Goal: Task Accomplishment & Management: Manage account settings

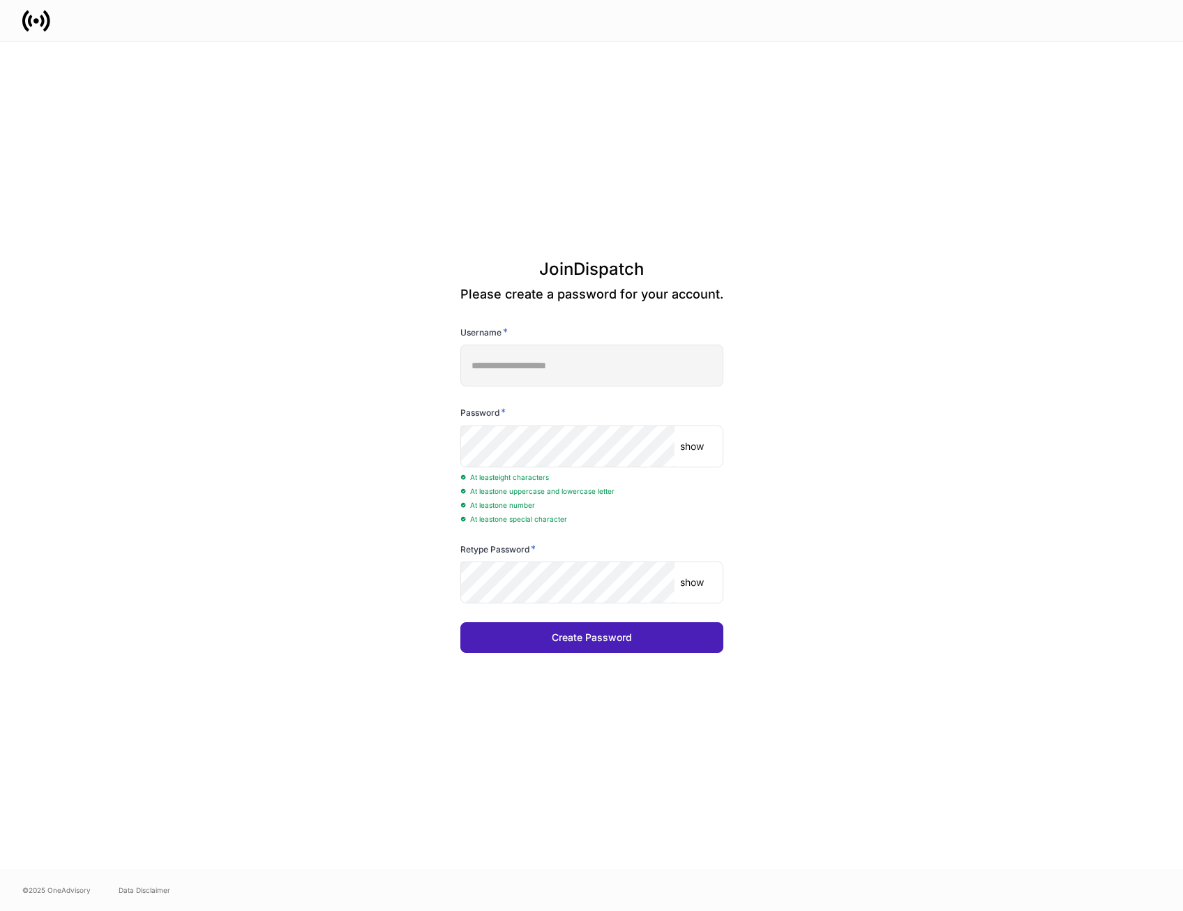
click at [592, 634] on div "Create Password" at bounding box center [592, 638] width 80 height 10
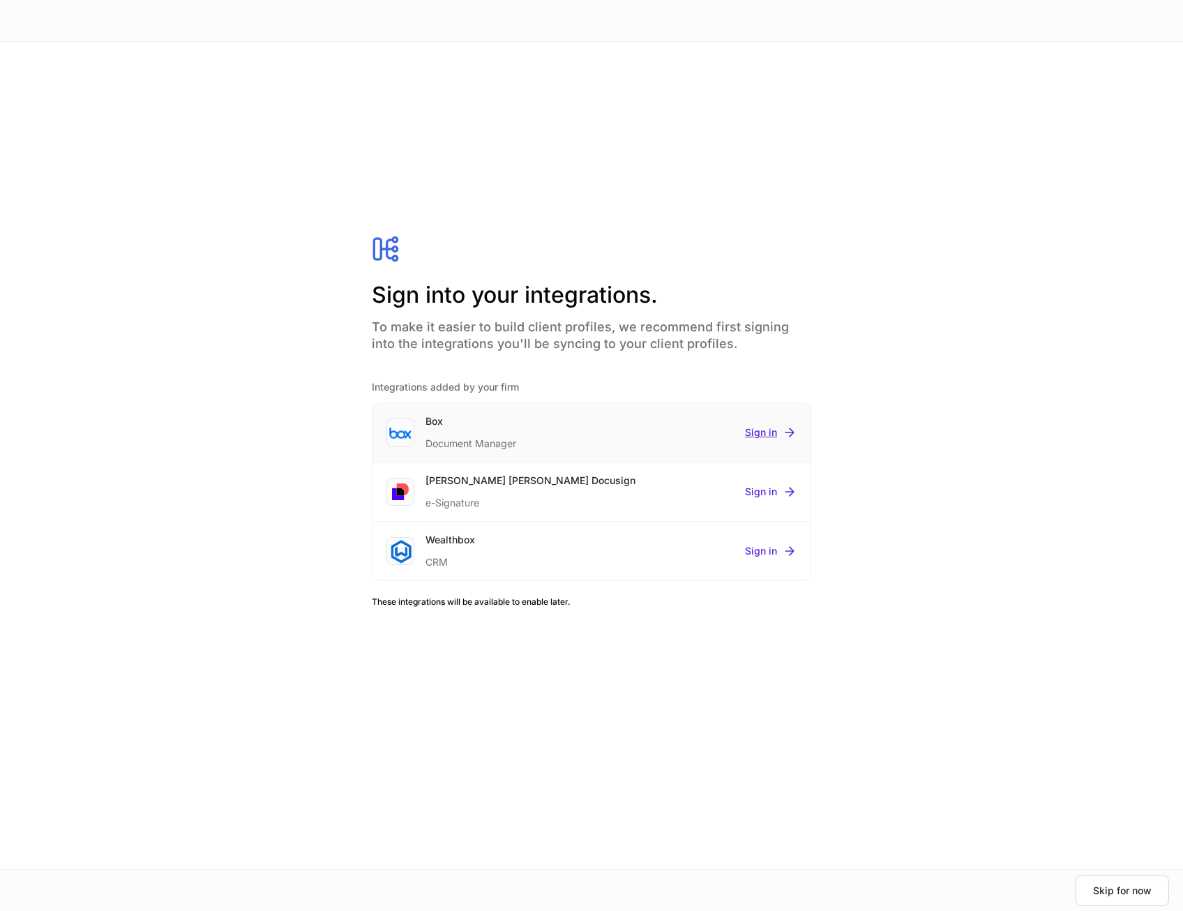
click at [765, 432] on div "Sign in" at bounding box center [771, 433] width 52 height 14
click at [764, 491] on div "Sign in" at bounding box center [771, 492] width 52 height 14
click at [765, 553] on div "Sign in" at bounding box center [771, 551] width 52 height 14
click at [1137, 883] on button "Continue" at bounding box center [1131, 891] width 76 height 31
